Goal: Task Accomplishment & Management: Manage account settings

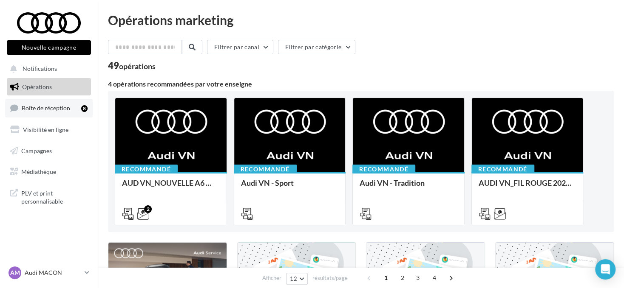
click at [47, 110] on span "Boîte de réception" at bounding box center [46, 107] width 48 height 7
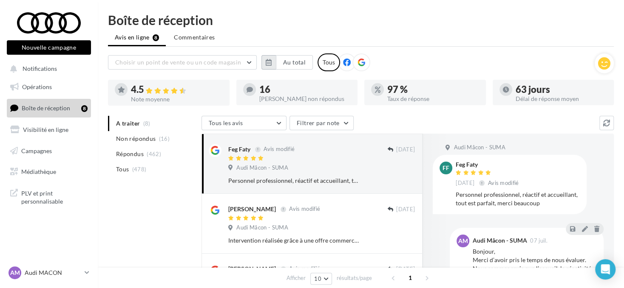
click at [265, 62] on button "button" at bounding box center [268, 62] width 14 height 14
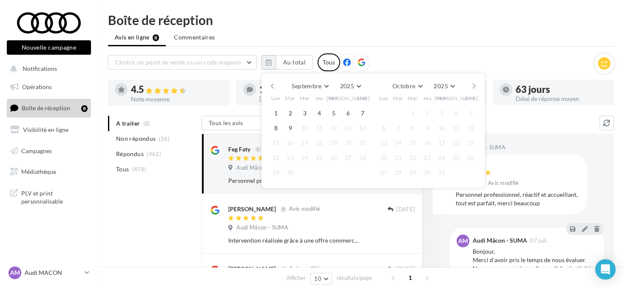
click at [268, 85] on button "button" at bounding box center [271, 86] width 7 height 12
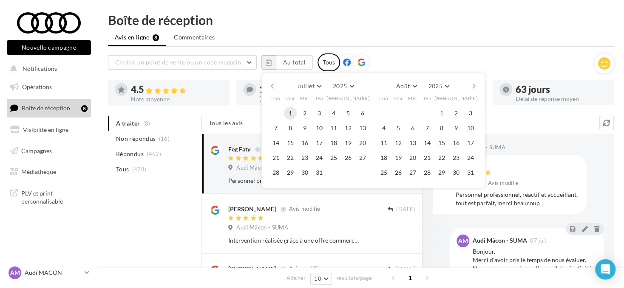
click at [290, 114] on button "1" at bounding box center [290, 113] width 13 height 13
click at [476, 85] on button "button" at bounding box center [473, 86] width 7 height 12
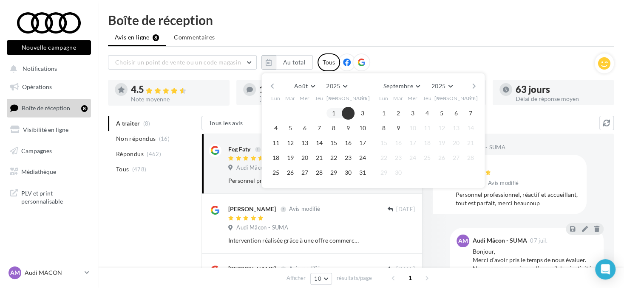
click at [476, 85] on button "button" at bounding box center [473, 86] width 7 height 12
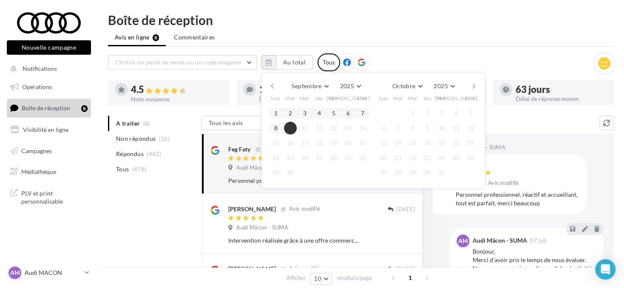
click at [290, 127] on button "9" at bounding box center [290, 128] width 13 height 13
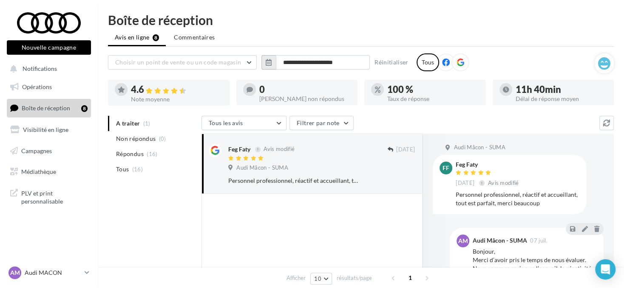
click at [268, 59] on icon "button" at bounding box center [268, 62] width 6 height 7
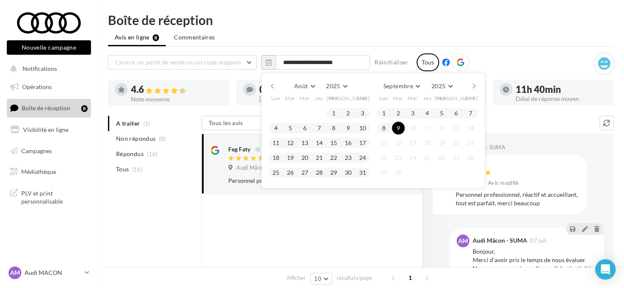
click at [274, 86] on button "button" at bounding box center [271, 86] width 7 height 12
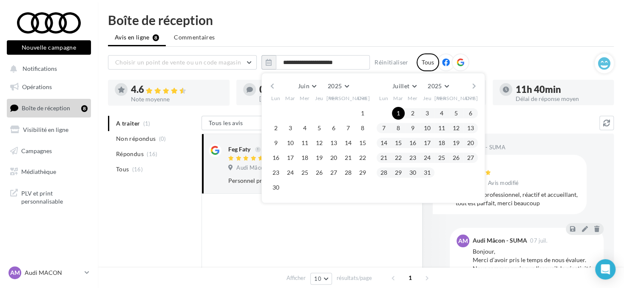
click at [274, 86] on button "button" at bounding box center [271, 86] width 7 height 12
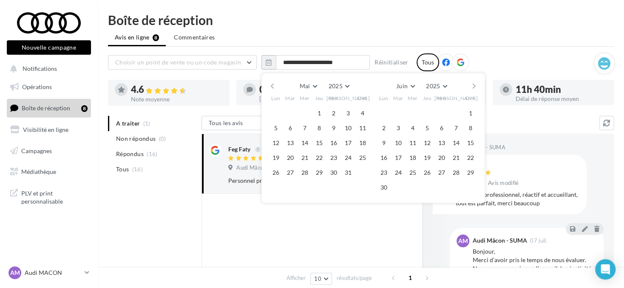
click at [274, 86] on button "button" at bounding box center [271, 86] width 7 height 12
click at [473, 86] on button "button" at bounding box center [473, 86] width 7 height 12
click at [291, 109] on button "1" at bounding box center [290, 113] width 13 height 13
click at [476, 84] on button "button" at bounding box center [473, 86] width 7 height 12
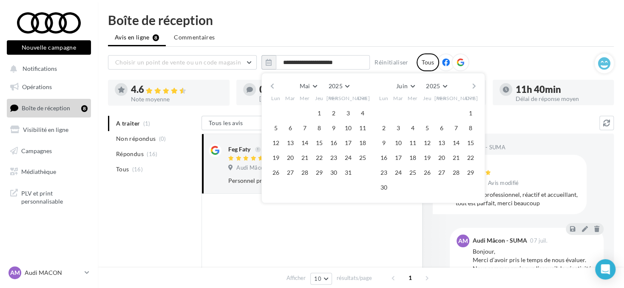
click at [474, 84] on button "button" at bounding box center [473, 86] width 7 height 12
click at [474, 83] on button "button" at bounding box center [473, 86] width 7 height 12
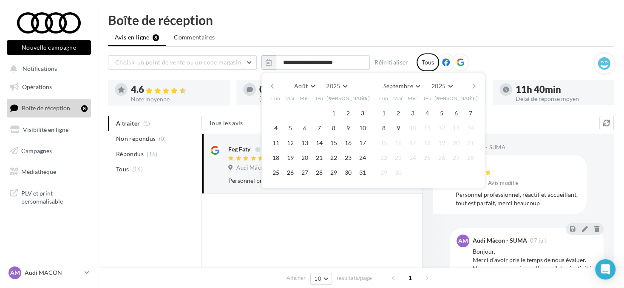
click at [474, 83] on button "button" at bounding box center [473, 86] width 7 height 12
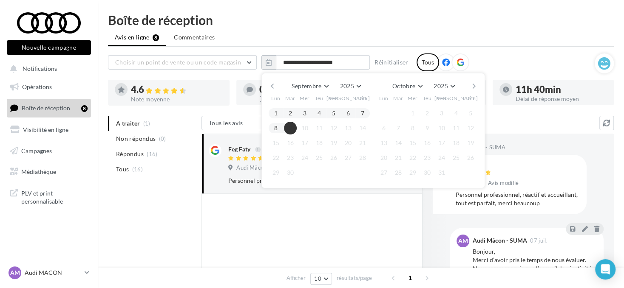
click at [291, 129] on button "9" at bounding box center [290, 128] width 13 height 13
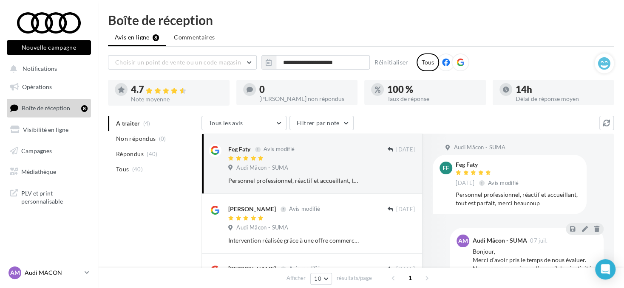
click at [66, 279] on div "AM Audi MACON audi-maco-dup" at bounding box center [44, 273] width 73 height 13
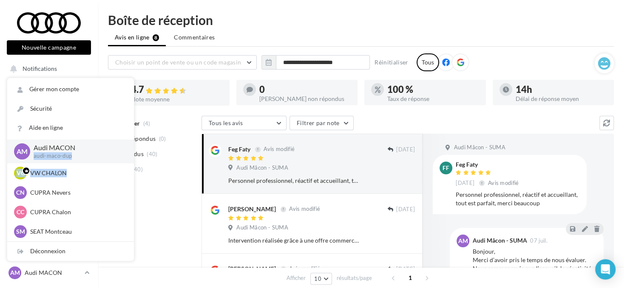
drag, startPoint x: 81, startPoint y: 175, endPoint x: 85, endPoint y: 146, distance: 29.2
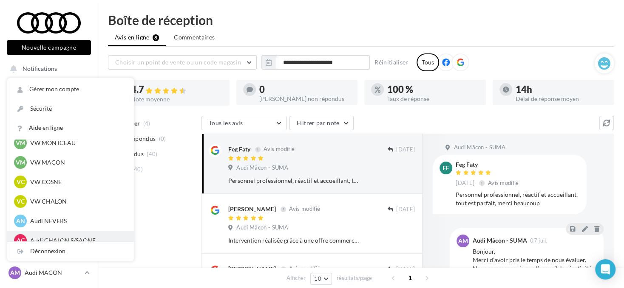
scroll to position [382, 0]
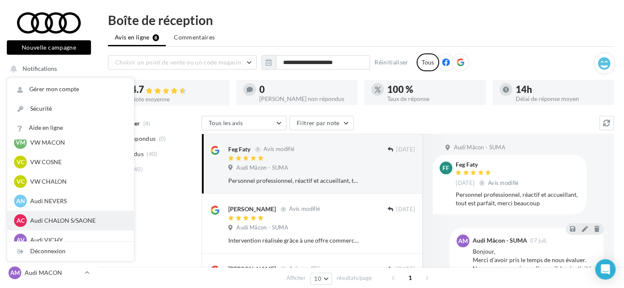
click at [94, 218] on p "Audi CHALON S/SAONE" at bounding box center [76, 221] width 93 height 8
